Goal: Transaction & Acquisition: Obtain resource

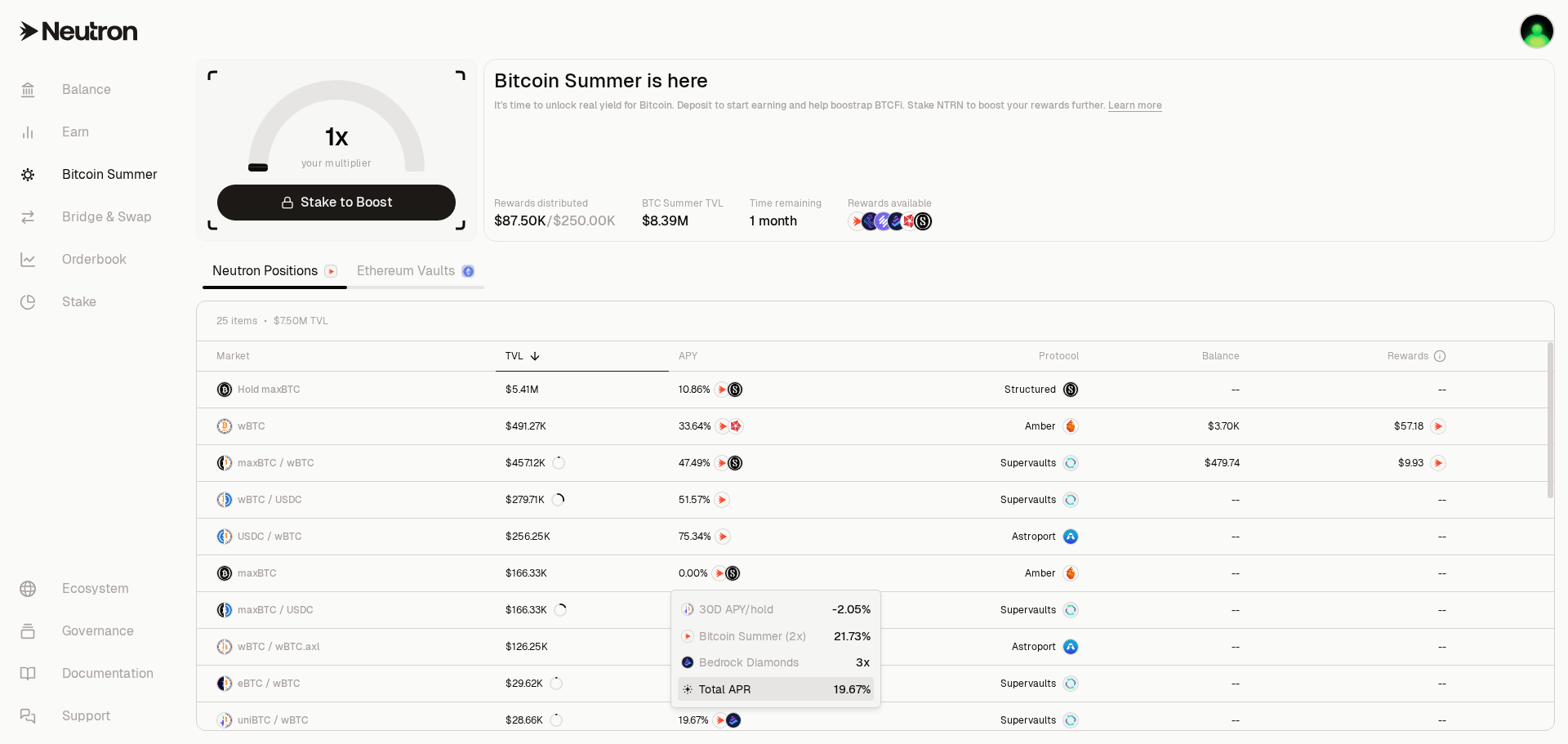
click at [1238, 178] on main "Bitcoin Summer is here It's time to unlock real yield for Bitcoin. Deposit to s…" at bounding box center [1018, 150] width 1071 height 183
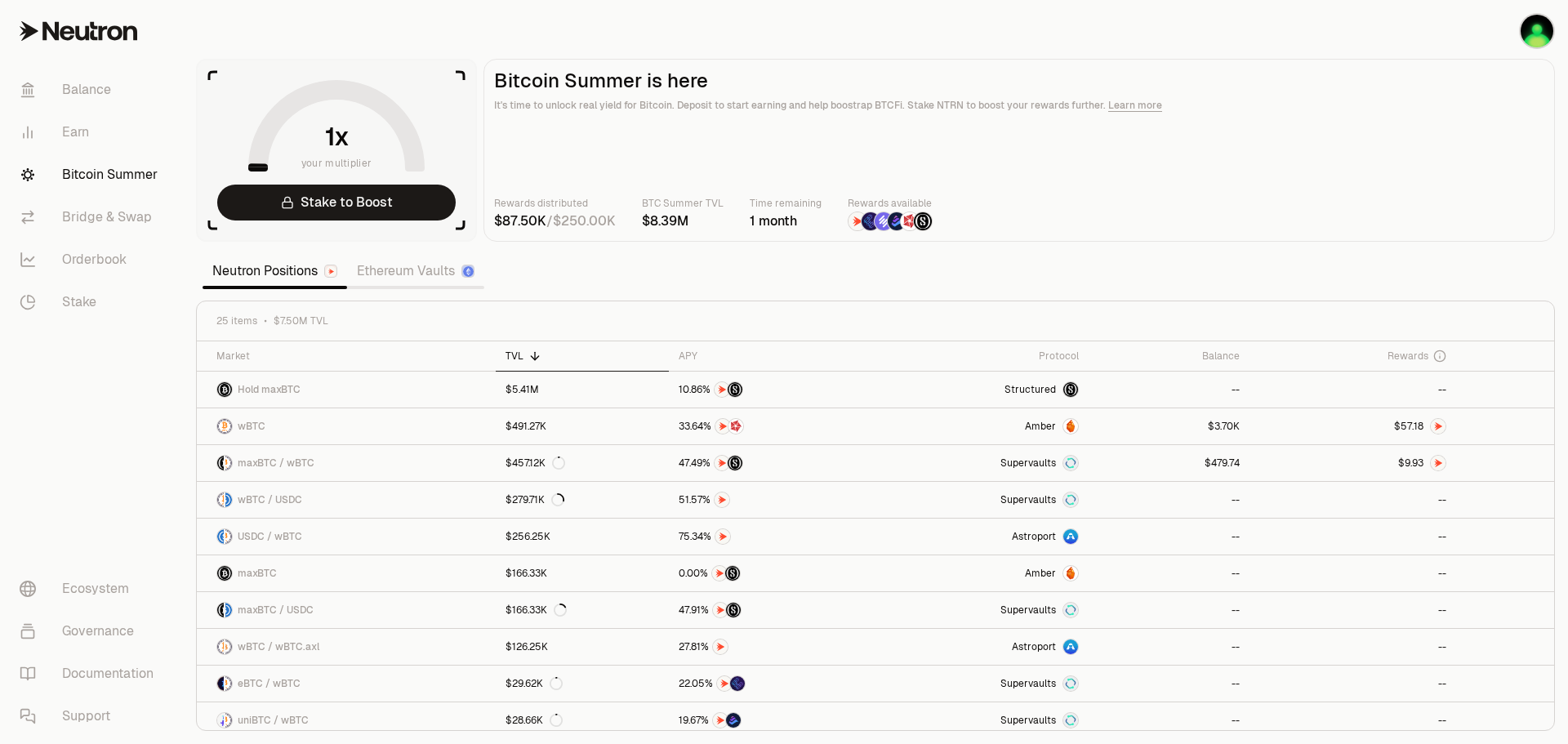
click at [1098, 209] on div "Rewards distributed / BTC Summer TVL Time remaining 1 month Rewards available" at bounding box center [1019, 213] width 1050 height 36
click at [852, 434] on link at bounding box center [773, 426] width 210 height 36
click at [1156, 189] on main "Bitcoin Summer is here It's time to unlock real yield for Bitcoin. Deposit to s…" at bounding box center [1018, 150] width 1071 height 183
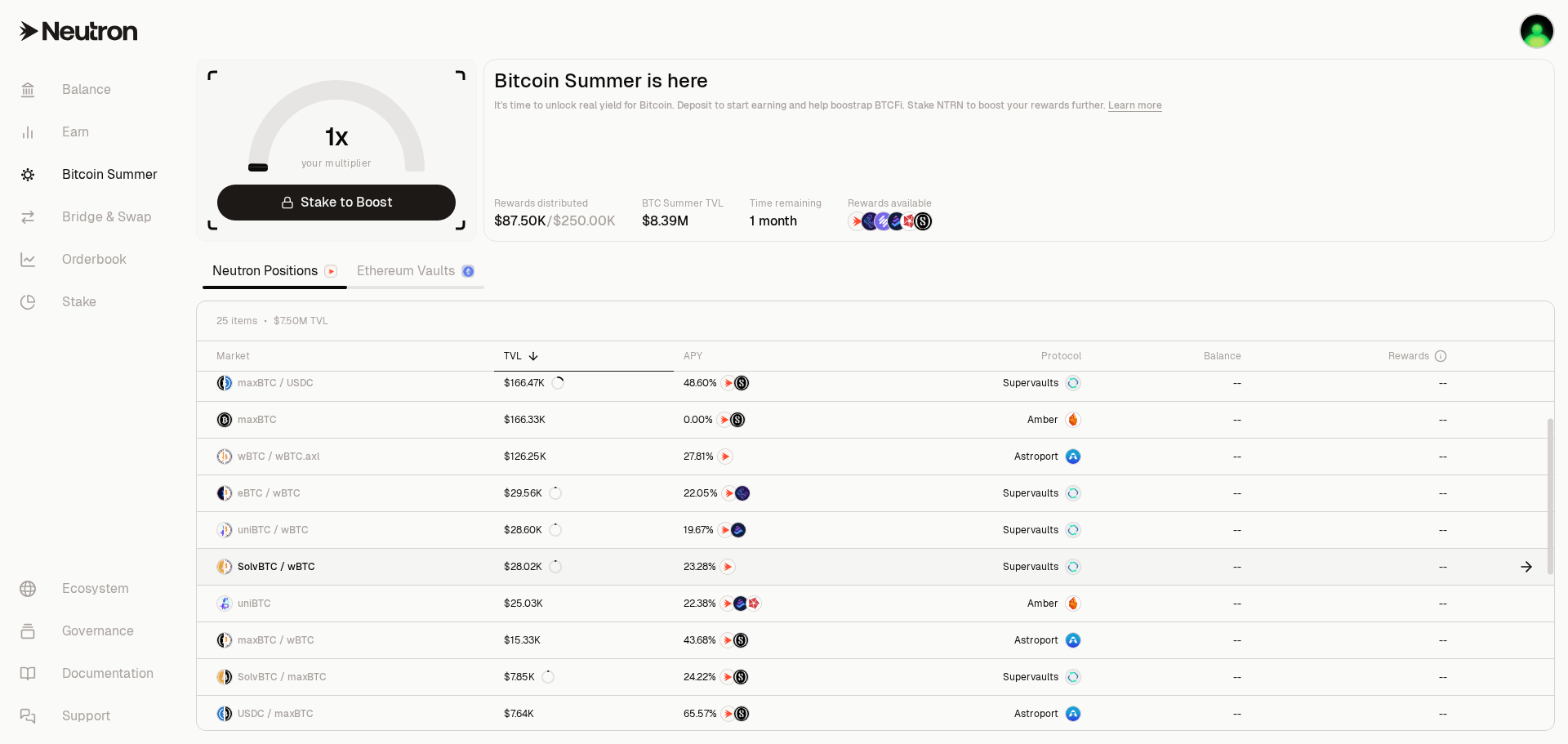
click at [1006, 572] on link "Supervaults" at bounding box center [987, 567] width 209 height 36
